Goal: Check status: Check status

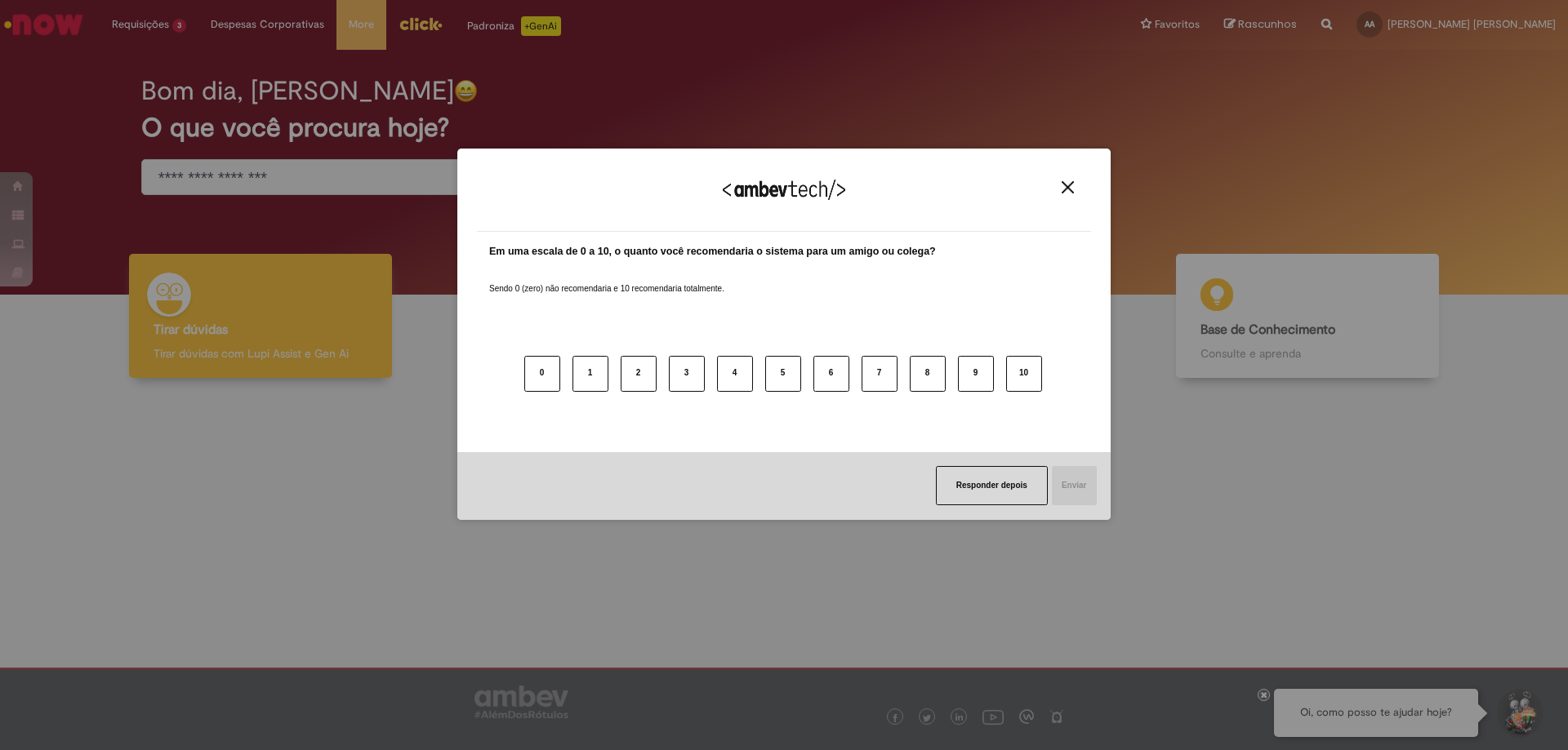
click at [1063, 173] on div "Agradecemos seu feedback!" at bounding box center [784, 200] width 614 height 63
click at [1063, 179] on div "Agradecemos seu feedback!" at bounding box center [784, 200] width 614 height 63
click at [1063, 186] on img "Close" at bounding box center [1068, 187] width 12 height 12
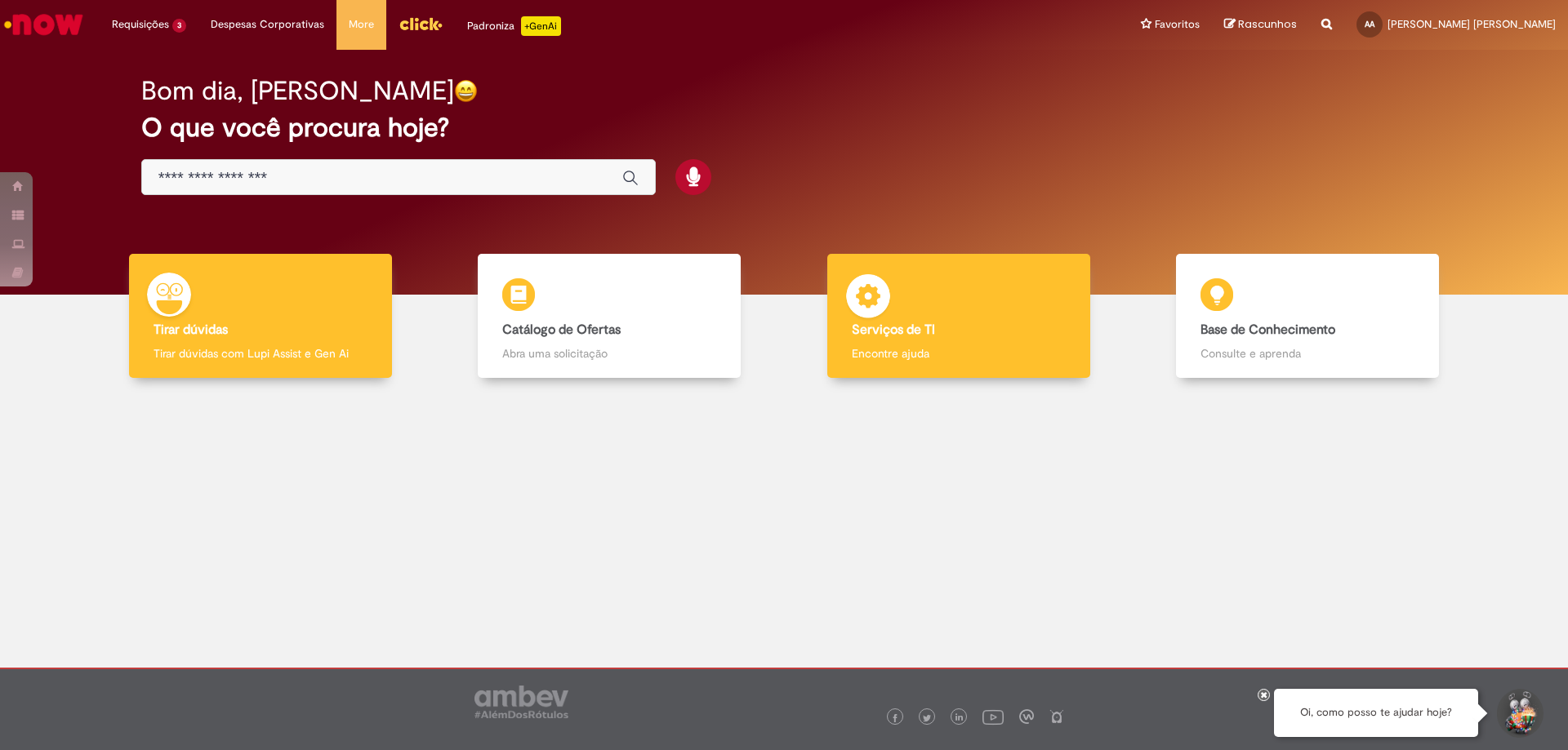
click at [1021, 311] on div "Serviços de TI Serviços de TI Encontre ajuda" at bounding box center [958, 316] width 263 height 125
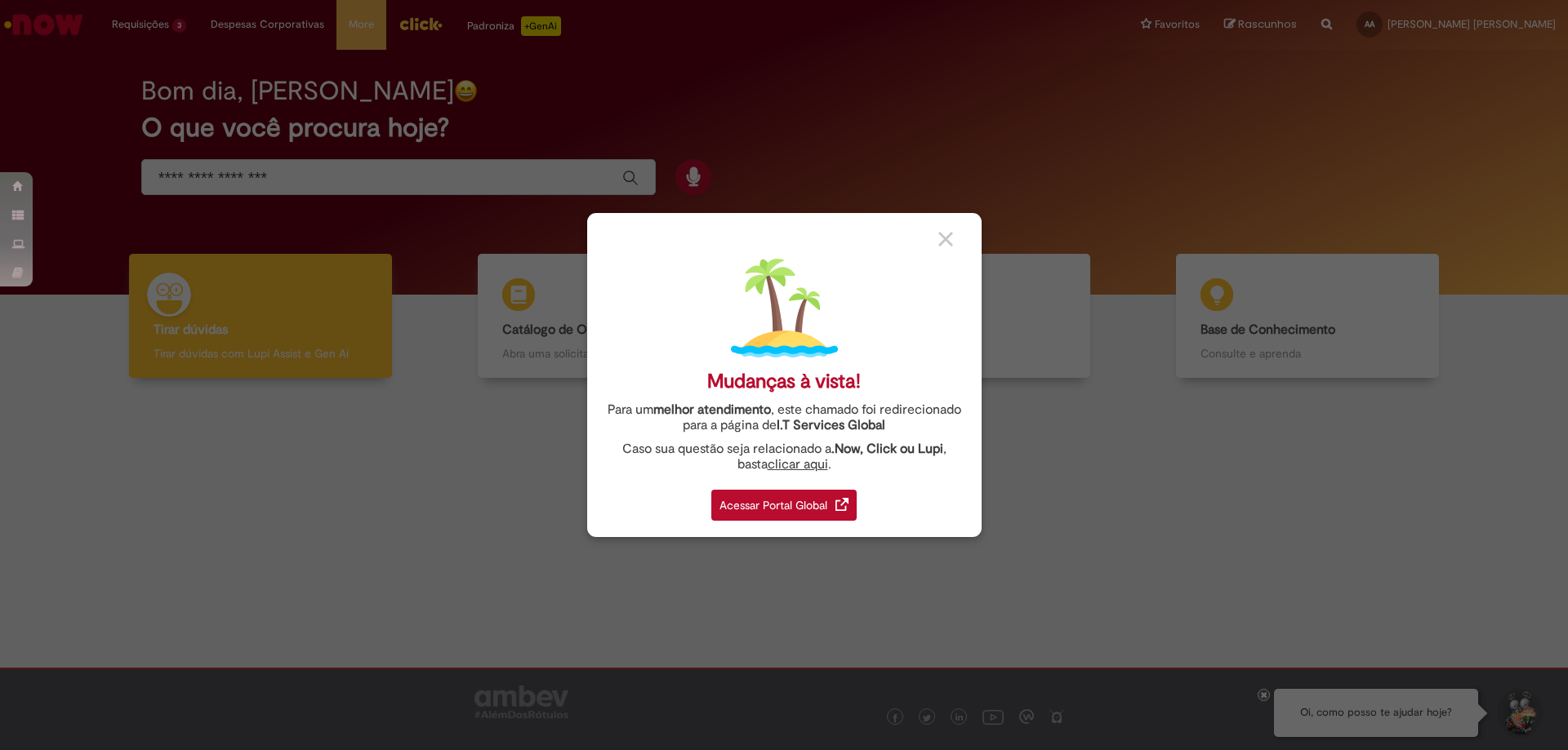
click at [950, 240] on img at bounding box center [945, 239] width 15 height 15
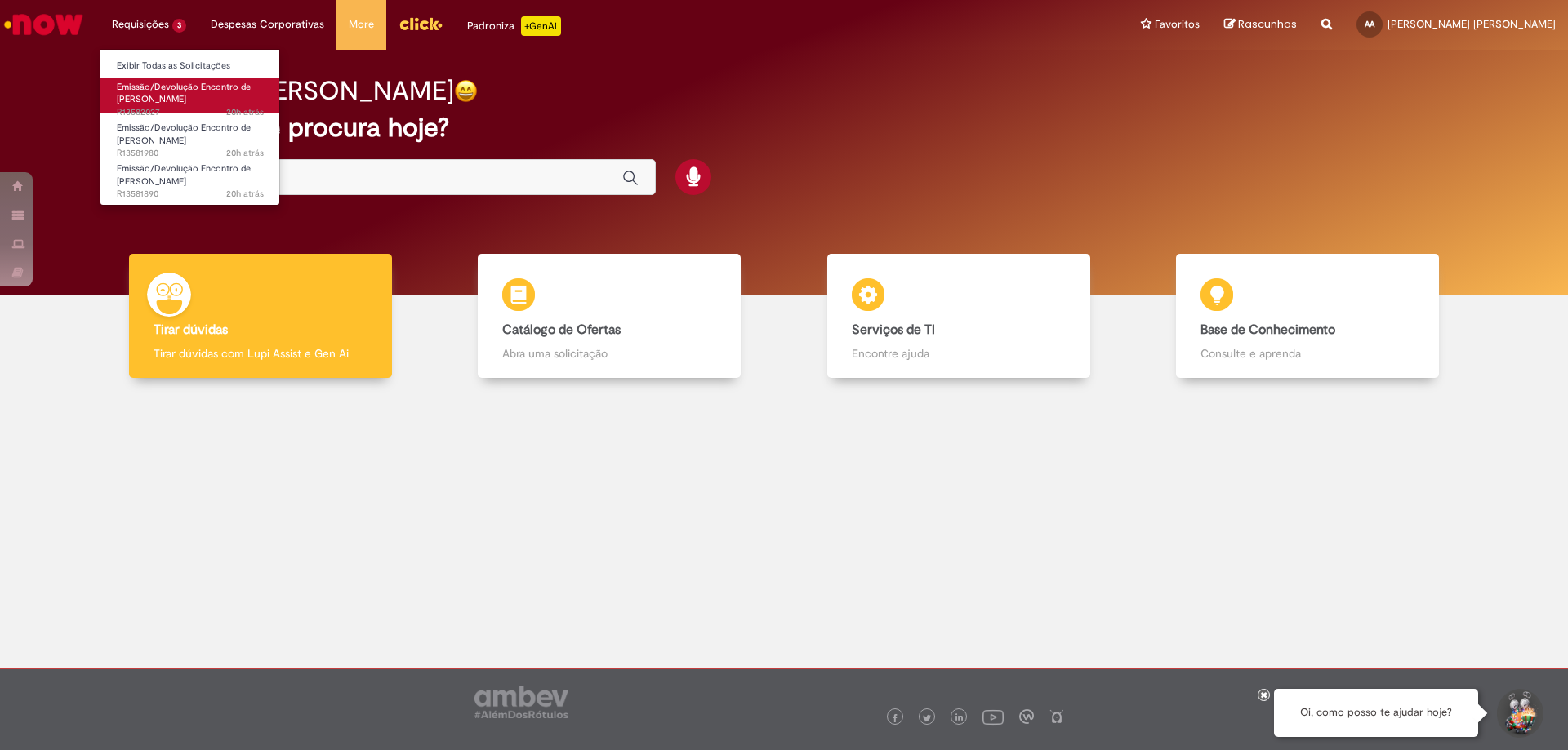
click at [169, 108] on span "20h atrás 20 horas atrás R13582027" at bounding box center [191, 112] width 147 height 13
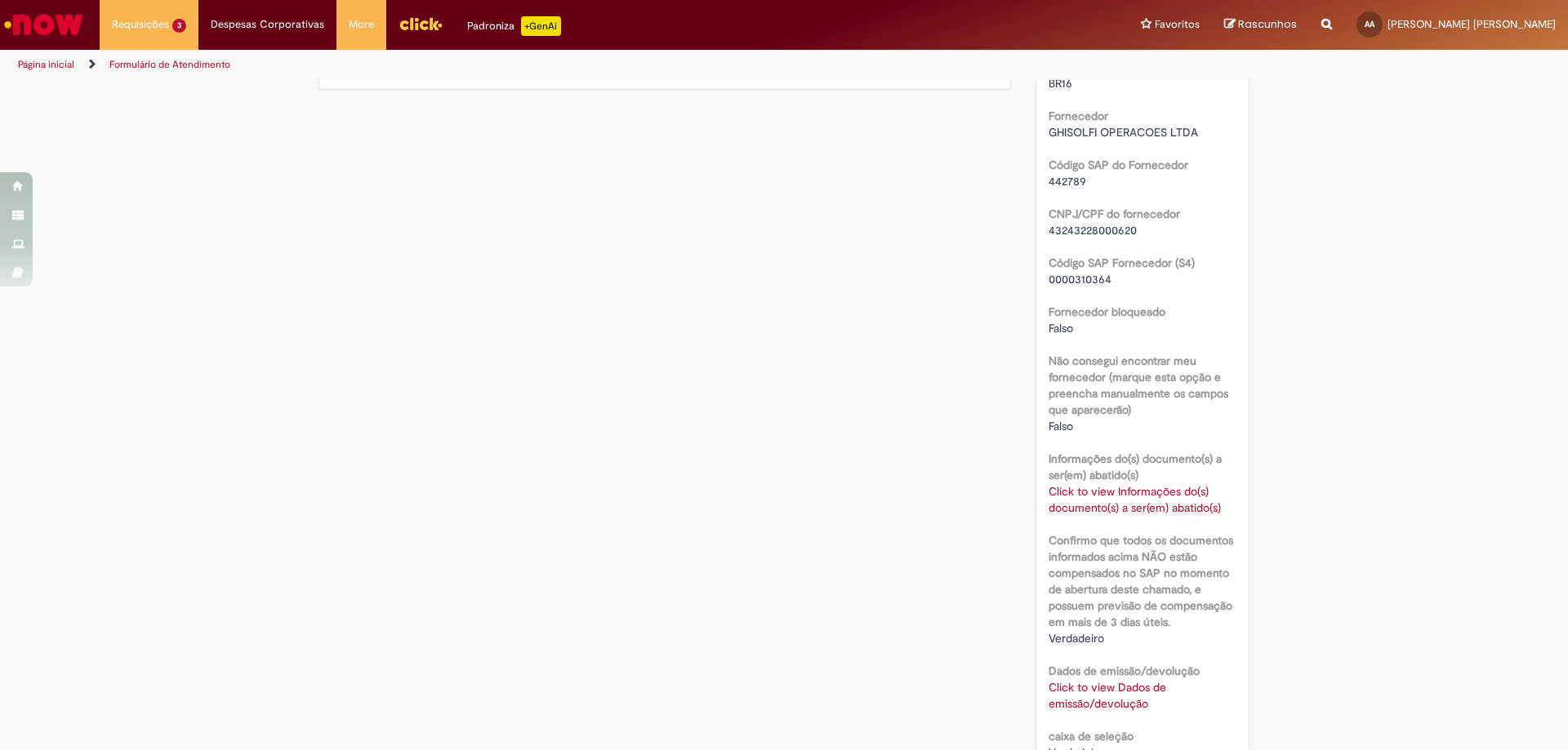
scroll to position [980, 0]
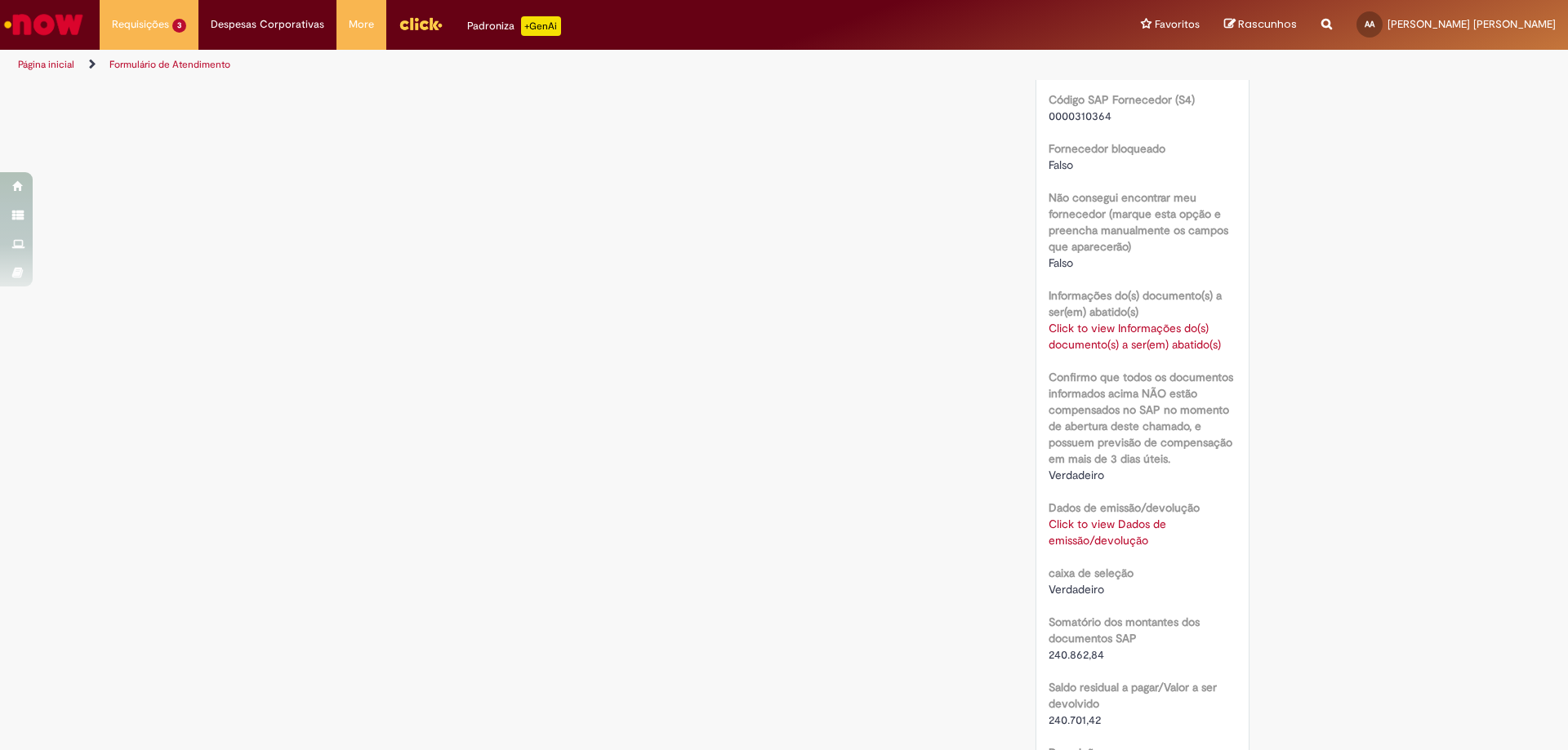
click at [1101, 336] on div "Click to view Informações do(s) documento(s) a ser(em) abatido(s) Click to view…" at bounding box center [1143, 336] width 189 height 32
click at [712, 530] on div "Verificar Código de Barras Aguardando Aprovação Aguardando atendimento Validaçã…" at bounding box center [784, 91] width 956 height 1978
